Goal: Information Seeking & Learning: Learn about a topic

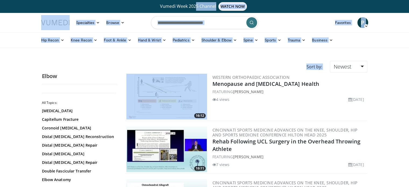
drag, startPoint x: 0, startPoint y: 0, endPoint x: 211, endPoint y: 65, distance: 220.9
click at [211, 65] on div "Sort by: Newest Relevance Thumbs Up Comments Views Newest Oldest" at bounding box center [204, 67] width 333 height 12
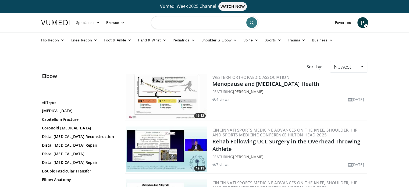
click at [209, 26] on input "Search topics, interventions" at bounding box center [205, 22] width 108 height 13
type input "**********"
click at [254, 22] on icon "submit" at bounding box center [252, 22] width 4 height 4
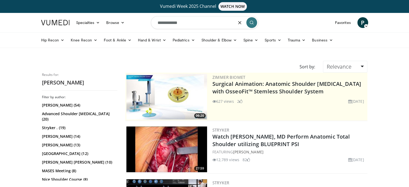
click at [186, 27] on input "**********" at bounding box center [205, 22] width 108 height 13
type input "**********"
click at [255, 19] on button "submit" at bounding box center [251, 22] width 11 height 11
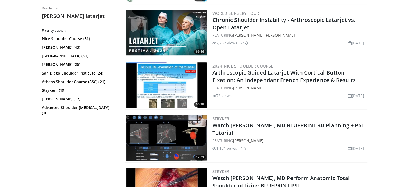
scroll to position [331, 0]
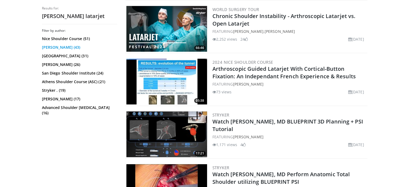
click at [61, 48] on link "Gilles Walch (43)" at bounding box center [79, 47] width 74 height 5
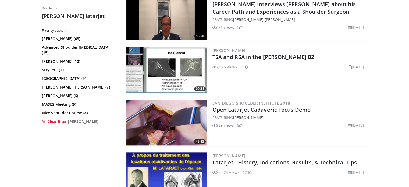
scroll to position [556, 0]
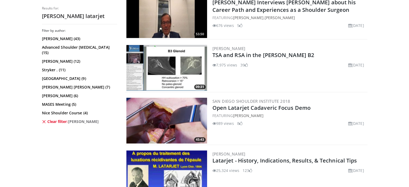
click at [158, 115] on img at bounding box center [166, 121] width 81 height 46
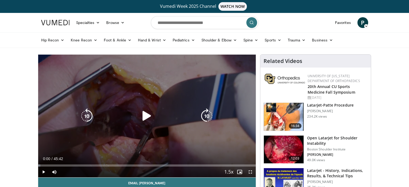
click at [152, 114] on icon "Video Player" at bounding box center [146, 115] width 15 height 15
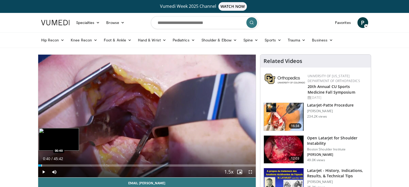
click at [41, 165] on div "Progress Bar" at bounding box center [41, 165] width 1 height 2
click at [58, 164] on div "Progress Bar" at bounding box center [58, 165] width 1 height 2
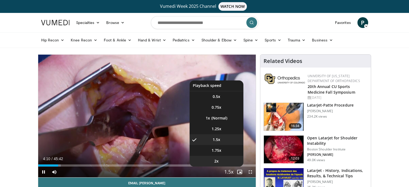
click at [222, 163] on li "2x" at bounding box center [217, 161] width 54 height 11
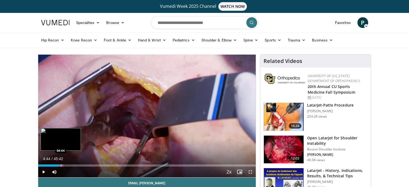
click at [61, 165] on div "Progress Bar" at bounding box center [61, 165] width 1 height 2
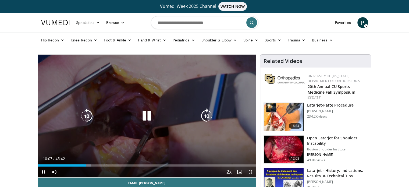
click at [111, 122] on div "10 seconds Tap to unmute" at bounding box center [147, 116] width 218 height 123
click at [152, 110] on icon "Video Player" at bounding box center [146, 115] width 15 height 15
click at [201, 92] on div "10 seconds Tap to unmute" at bounding box center [147, 116] width 218 height 123
click at [151, 101] on div "10 seconds Tap to unmute" at bounding box center [147, 116] width 218 height 123
click at [169, 93] on div "10 seconds Tap to unmute" at bounding box center [147, 116] width 218 height 123
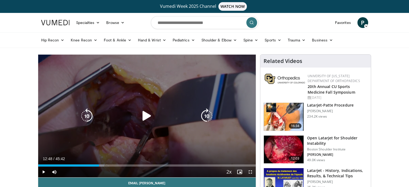
click at [193, 130] on div "10 seconds Tap to unmute" at bounding box center [147, 116] width 218 height 123
click at [95, 93] on div "10 seconds Tap to unmute" at bounding box center [147, 116] width 218 height 123
